Goal: Task Accomplishment & Management: Complete application form

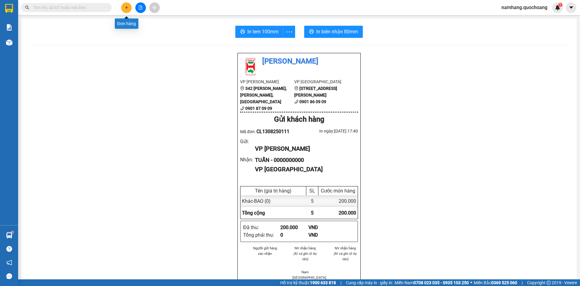
click at [131, 7] on button at bounding box center [126, 7] width 11 height 11
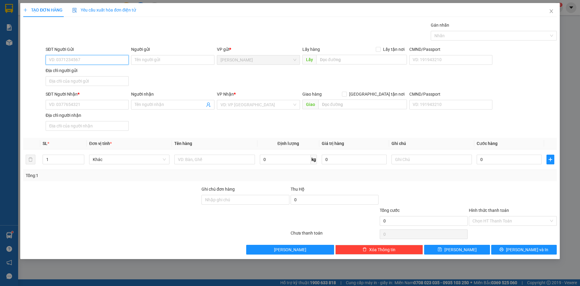
click at [85, 61] on input "SĐT Người Gửi" at bounding box center [87, 60] width 83 height 10
click at [73, 57] on input "SĐT Người Gửi" at bounding box center [87, 60] width 83 height 10
type input "0963919899"
click at [113, 70] on div "0963919899 - [PERSON_NAME]" at bounding box center [87, 72] width 76 height 7
type input "[PERSON_NAME]"
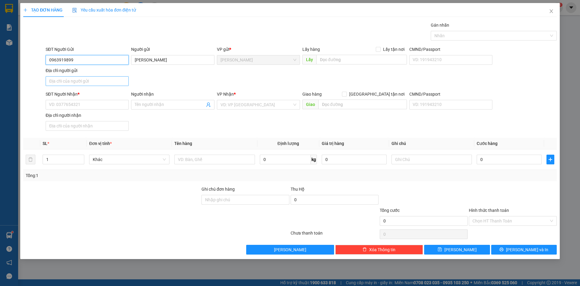
type input "0963919899"
click at [89, 83] on input "Địa chỉ người gửi" at bounding box center [87, 81] width 83 height 10
type input "PHƯỜNG [GEOGRAPHIC_DATA], [GEOGRAPHIC_DATA]"
click at [81, 108] on input "SĐT Người Nhận *" at bounding box center [87, 105] width 83 height 10
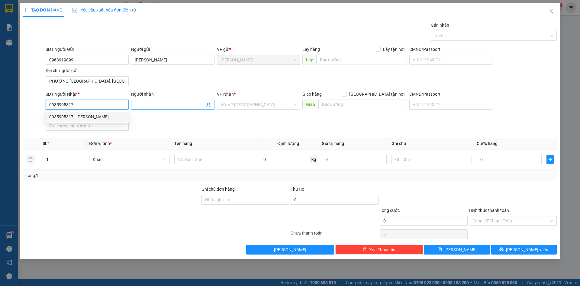
type input "0935905317"
click at [154, 103] on input "Người nhận" at bounding box center [170, 104] width 70 height 7
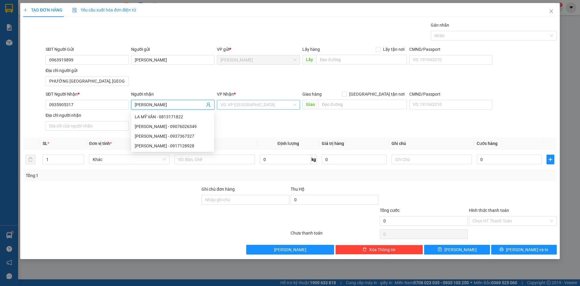
type input "[PERSON_NAME]"
click at [250, 104] on input "search" at bounding box center [257, 104] width 72 height 9
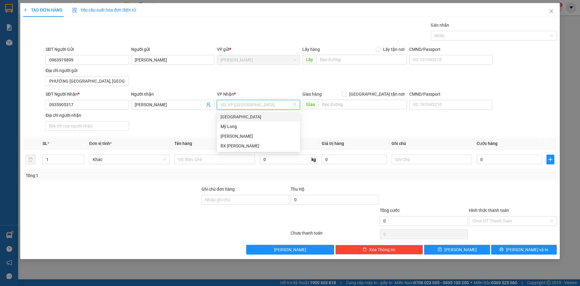
click at [240, 116] on div "[GEOGRAPHIC_DATA]" at bounding box center [259, 116] width 76 height 7
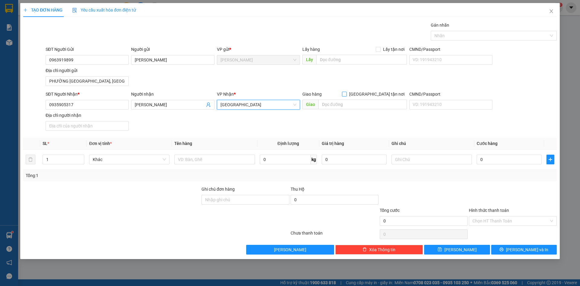
click at [382, 96] on span "[GEOGRAPHIC_DATA] tận nơi" at bounding box center [377, 94] width 60 height 7
click at [346, 96] on input "[GEOGRAPHIC_DATA] tận nơi" at bounding box center [344, 94] width 4 height 4
checkbox input "true"
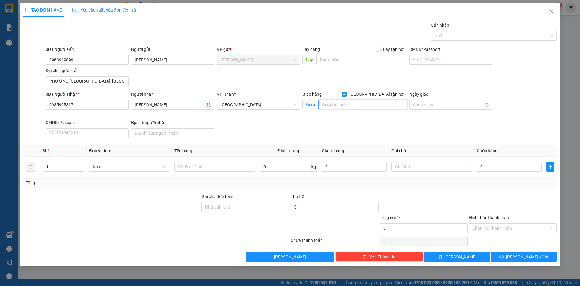
click at [349, 105] on input "text" at bounding box center [363, 104] width 89 height 10
type input "569 [PERSON_NAME], P.CẦU KHO, Q1"
click at [468, 131] on div "SĐT Người Nhận * 0935905317 Người nhận MỸ VÂN VP Nhận * [GEOGRAPHIC_DATA] Giao …" at bounding box center [301, 116] width 514 height 50
click at [450, 102] on input "Ngày giao" at bounding box center [448, 104] width 70 height 7
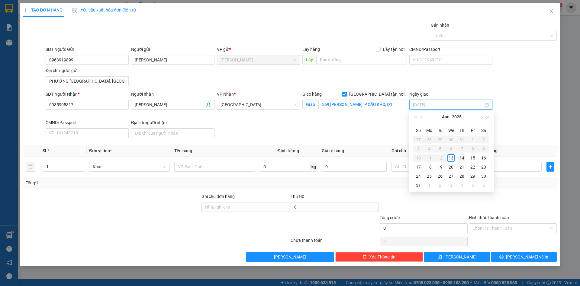
type input "[DATE]"
click at [463, 158] on div "14" at bounding box center [462, 157] width 7 height 7
click at [519, 89] on form "SĐT Người Gửi 0963919899 Người gửi [PERSON_NAME] VP gửi * [PERSON_NAME] Lấy hàn…" at bounding box center [290, 93] width 534 height 94
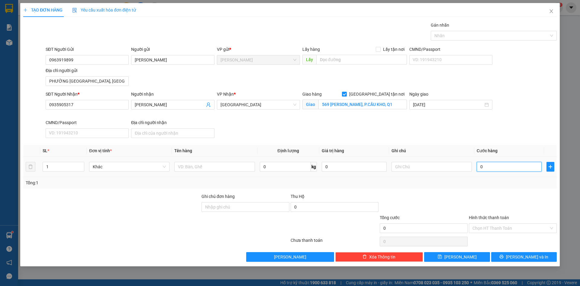
click at [508, 163] on input "0" at bounding box center [509, 167] width 65 height 10
type input "1"
type input "13"
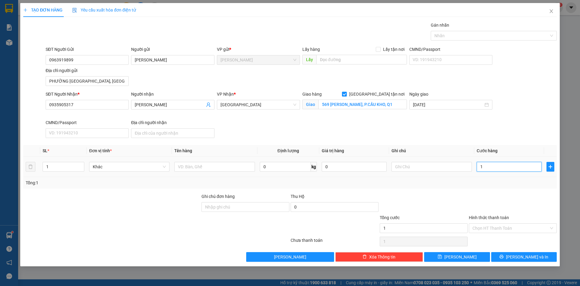
type input "13"
type input "130"
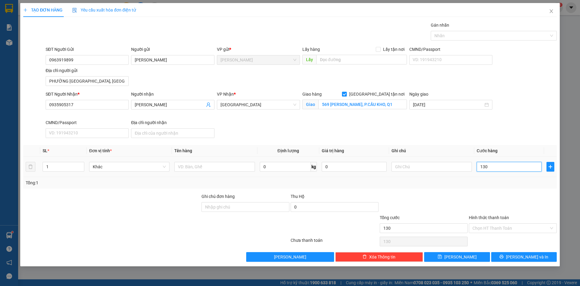
type input "1.300"
type input "13.000"
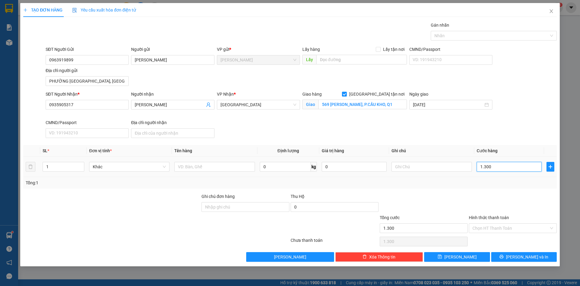
type input "13.000"
type input "130.000"
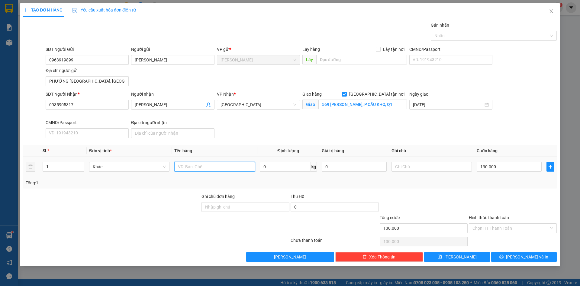
click at [227, 167] on input "text" at bounding box center [214, 167] width 80 height 10
click at [502, 37] on div at bounding box center [491, 35] width 117 height 7
type input "HỒ SƠ"
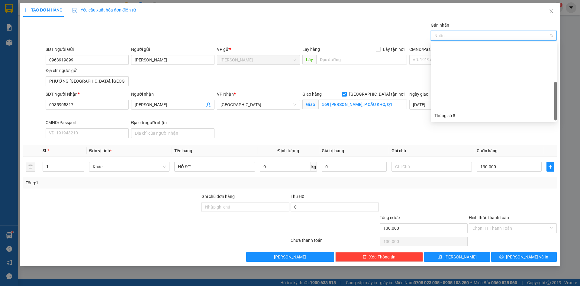
scroll to position [77, 0]
click at [451, 116] on div "Thùng 2H" at bounding box center [494, 115] width 119 height 7
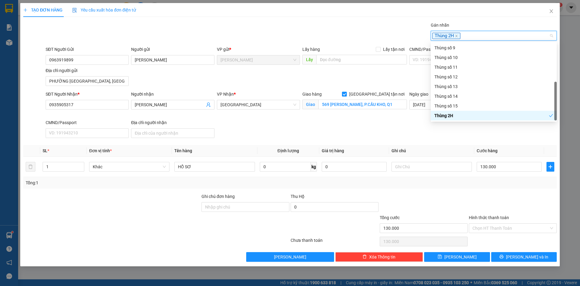
click at [507, 196] on div at bounding box center [513, 203] width 89 height 21
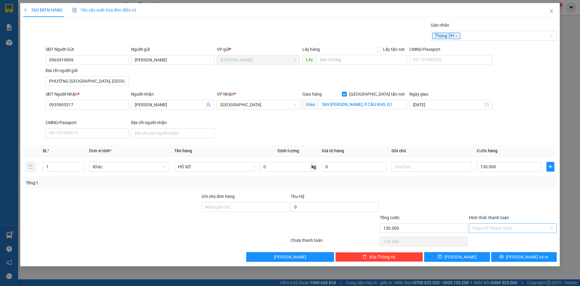
click at [511, 230] on input "Hình thức thanh toán" at bounding box center [511, 227] width 76 height 9
click at [509, 244] on div "Tại văn phòng" at bounding box center [513, 240] width 88 height 10
type input "0"
click at [525, 256] on span "[PERSON_NAME] và In" at bounding box center [527, 256] width 42 height 7
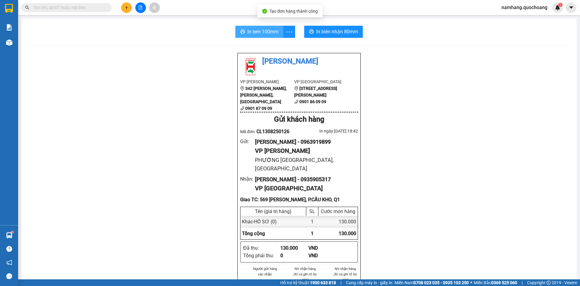
click at [253, 28] on button "In tem 100mm" at bounding box center [260, 32] width 48 height 12
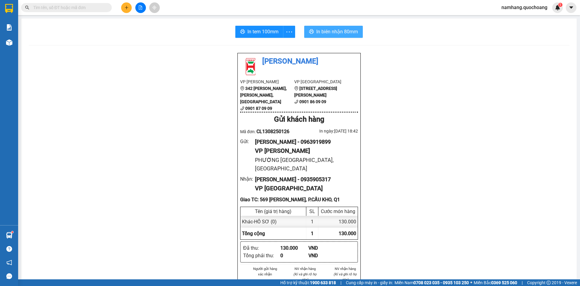
click at [341, 31] on span "In biên nhận 80mm" at bounding box center [338, 32] width 42 height 8
click at [78, 11] on span at bounding box center [66, 7] width 91 height 9
click at [86, 8] on input "text" at bounding box center [68, 7] width 71 height 7
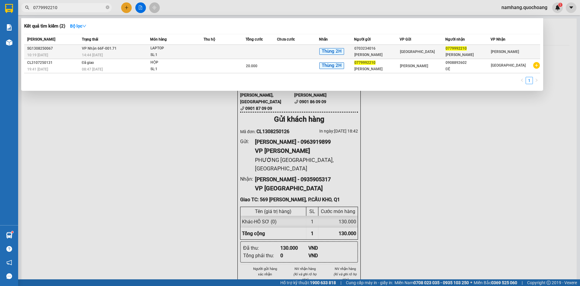
type input "0779992210"
click at [261, 57] on td at bounding box center [261, 52] width 31 height 14
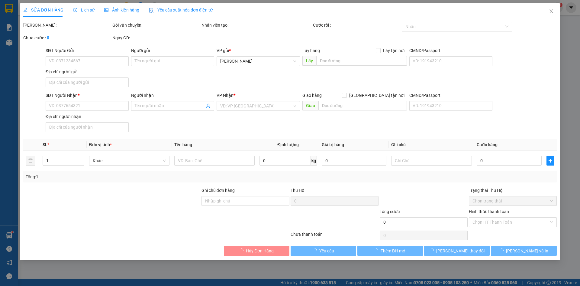
type input "0703234016"
type input "[PERSON_NAME]"
type input "147/52A TÂN LẬP 2 P. [GEOGRAPHIC_DATA]"
type input "0779992210"
type input "[PERSON_NAME]"
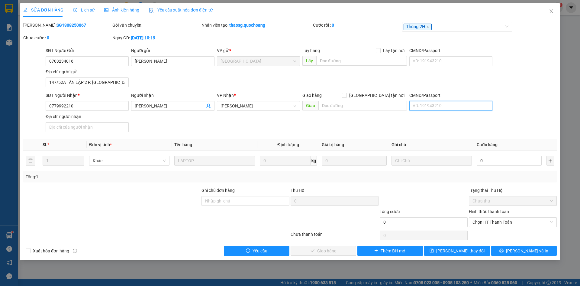
click at [424, 104] on input "CMND/Passport" at bounding box center [451, 106] width 83 height 10
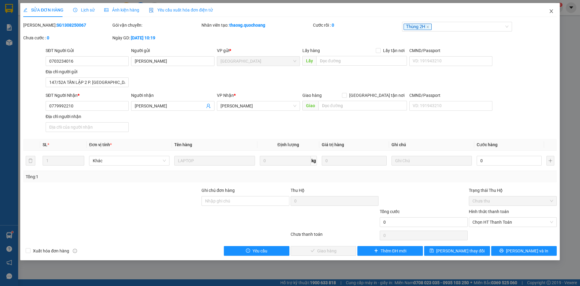
click at [551, 9] on icon "close" at bounding box center [551, 11] width 5 height 5
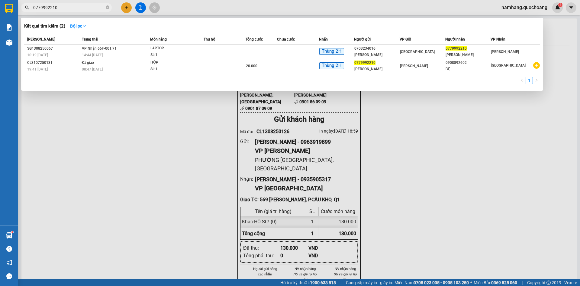
click at [98, 9] on input "0779992210" at bounding box center [68, 7] width 71 height 7
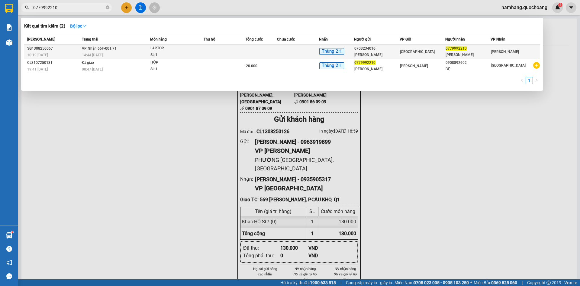
click at [276, 52] on td at bounding box center [261, 52] width 31 height 14
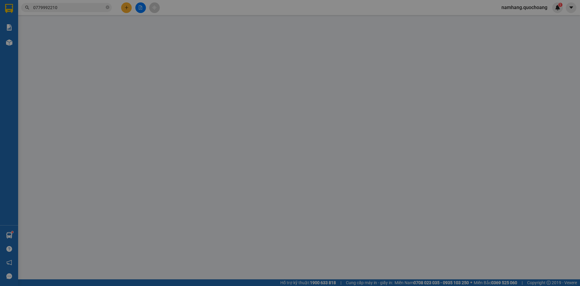
type input "0703234016"
type input "[PERSON_NAME]"
type input "147/52A TÂN LẬP 2 P. [GEOGRAPHIC_DATA]"
type input "0779992210"
type input "[PERSON_NAME]"
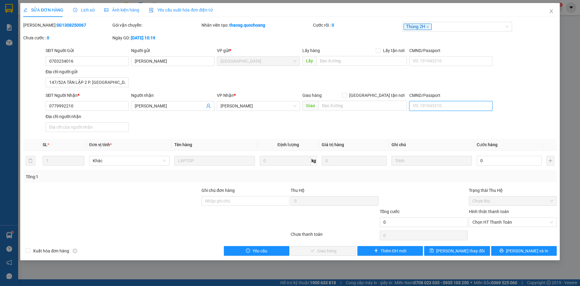
click at [439, 103] on input "CMND/Passport" at bounding box center [451, 106] width 83 height 10
type input "08730001368"
click at [251, 132] on div "SĐT Người Nhận * 0779992210 Người nhận [PERSON_NAME] VP Nhận * [PERSON_NAME] Gi…" at bounding box center [301, 113] width 514 height 42
drag, startPoint x: 109, startPoint y: 132, endPoint x: 113, endPoint y: 129, distance: 5.0
click at [109, 132] on input "Địa chỉ người nhận" at bounding box center [87, 127] width 83 height 10
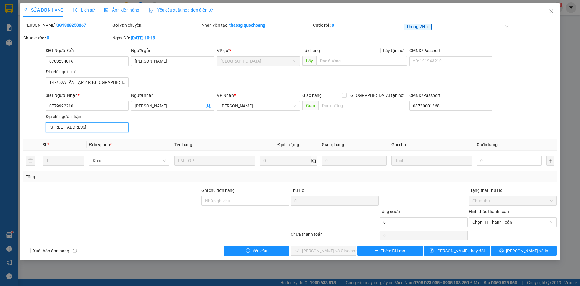
type input "[STREET_ADDRESS]"
click at [265, 131] on div "SĐT Người Nhận * 0779992210 Người nhận [PERSON_NAME] VP Nhận * [PERSON_NAME] Gi…" at bounding box center [301, 113] width 514 height 42
click at [501, 161] on input "0" at bounding box center [509, 161] width 65 height 10
type input "5"
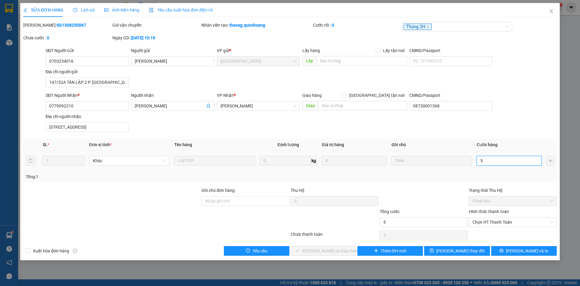
type input "50"
type input "500"
type input "5.000"
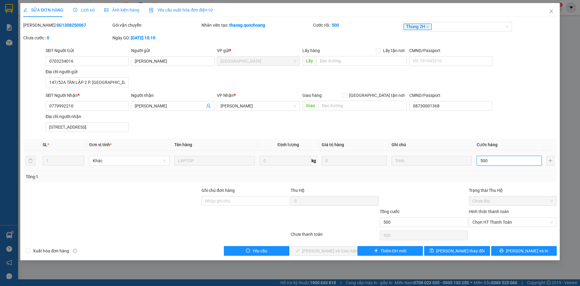
type input "5.000"
type input "50.000"
click at [526, 129] on div "SĐT Người Nhận * 0779992210 Người nhận [PERSON_NAME] VP Nhận * [PERSON_NAME] Gi…" at bounding box center [301, 113] width 514 height 42
drag, startPoint x: 514, startPoint y: 219, endPoint x: 507, endPoint y: 228, distance: 11.2
click at [512, 221] on span "Chọn HT Thanh Toán" at bounding box center [513, 221] width 81 height 9
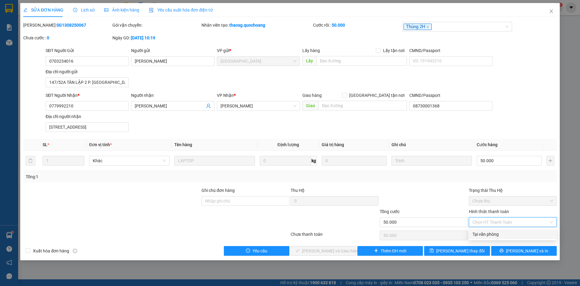
click at [503, 237] on div "Tại văn phòng" at bounding box center [513, 234] width 88 height 10
type input "0"
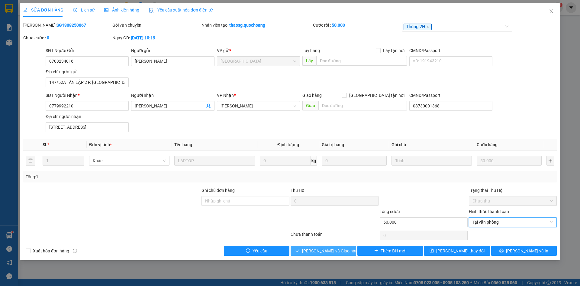
click at [330, 253] on span "[PERSON_NAME] và Giao hàng" at bounding box center [331, 250] width 58 height 7
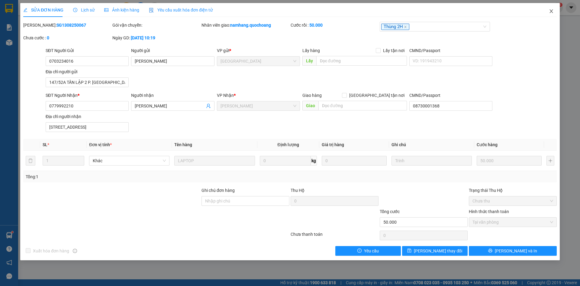
click at [550, 9] on span "Close" at bounding box center [551, 11] width 17 height 17
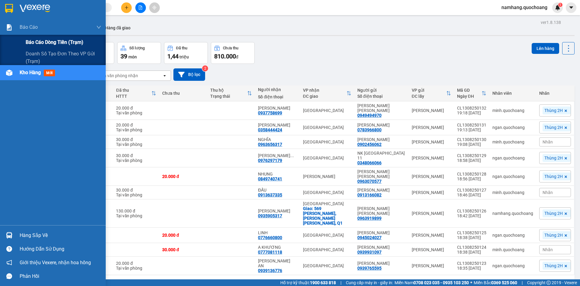
click at [32, 42] on span "Báo cáo dòng tiền (trạm)" at bounding box center [55, 42] width 58 height 8
